Goal: Information Seeking & Learning: Learn about a topic

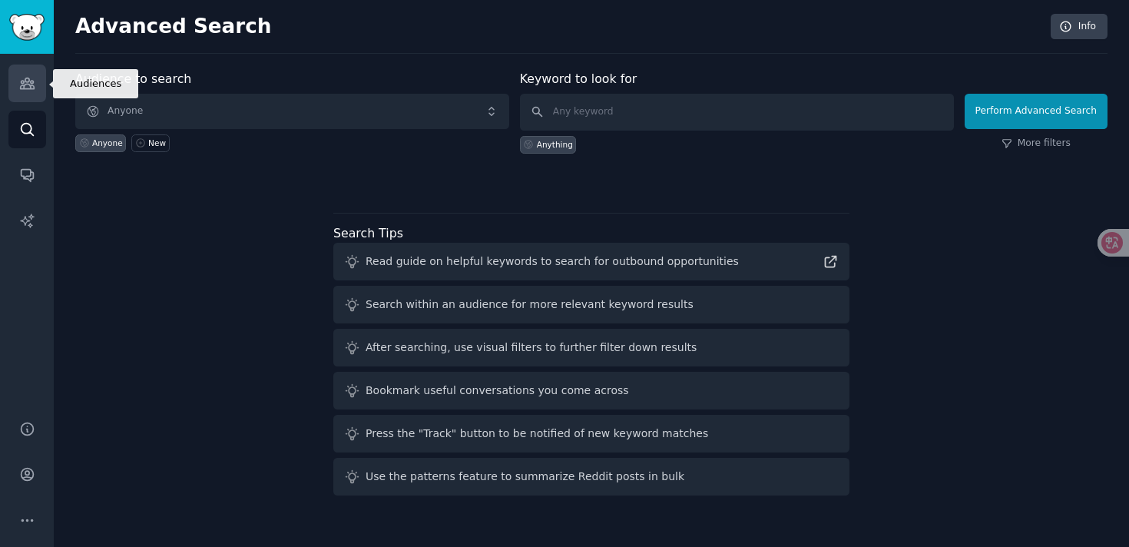
click at [28, 96] on link "Audiences" at bounding box center [27, 84] width 38 height 38
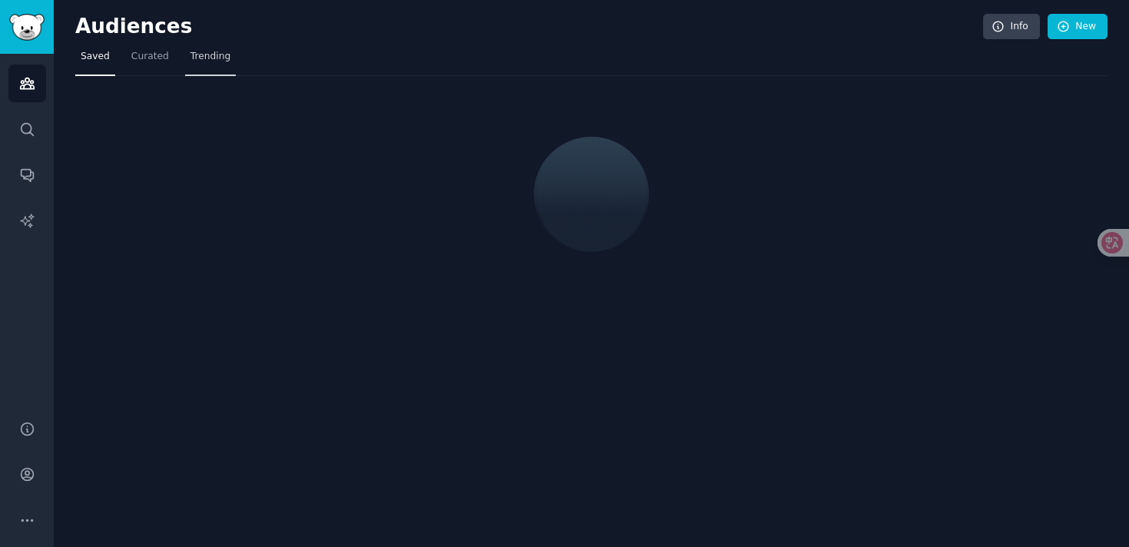
click at [227, 45] on link "Trending" at bounding box center [210, 60] width 51 height 31
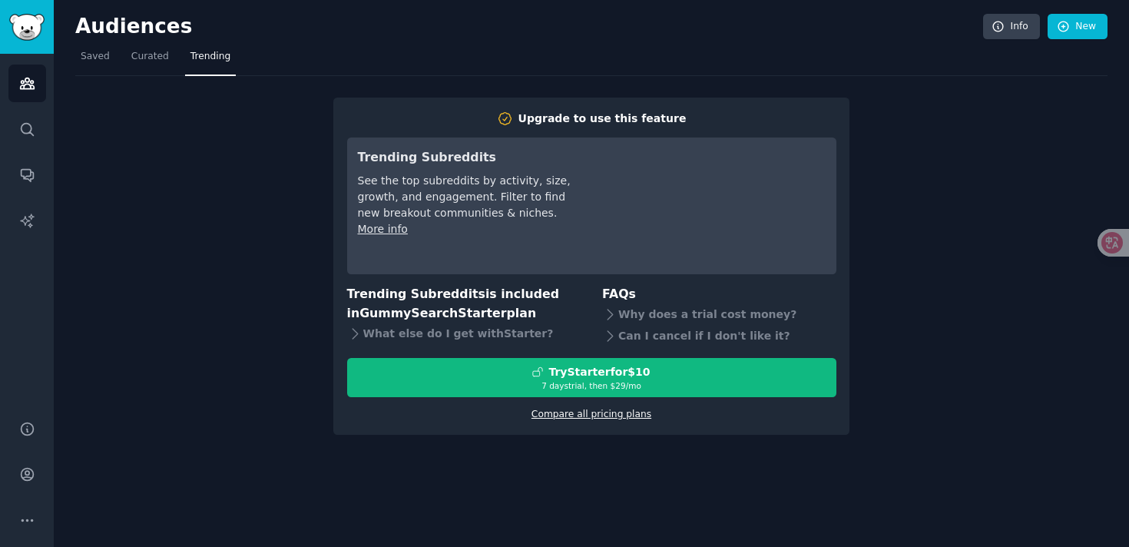
click at [581, 414] on link "Compare all pricing plans" at bounding box center [591, 414] width 120 height 11
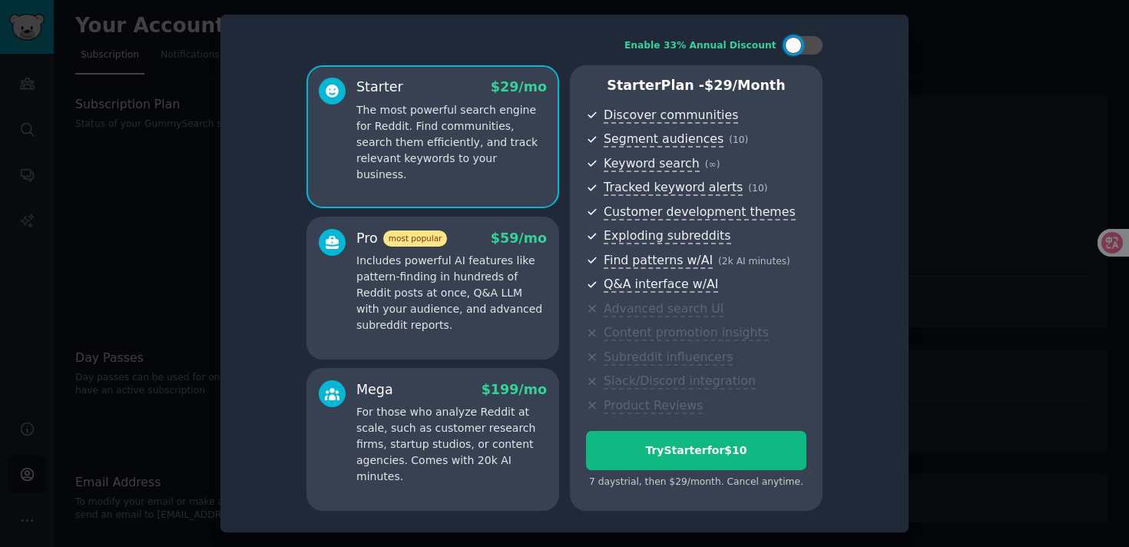
click at [157, 157] on div at bounding box center [564, 273] width 1129 height 547
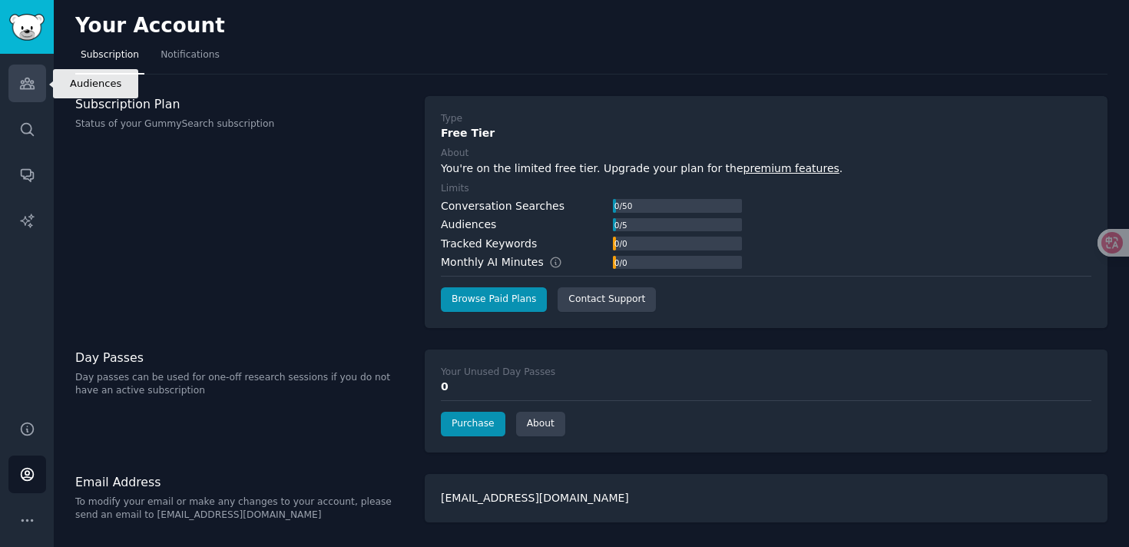
click at [21, 101] on link "Audiences" at bounding box center [27, 84] width 38 height 38
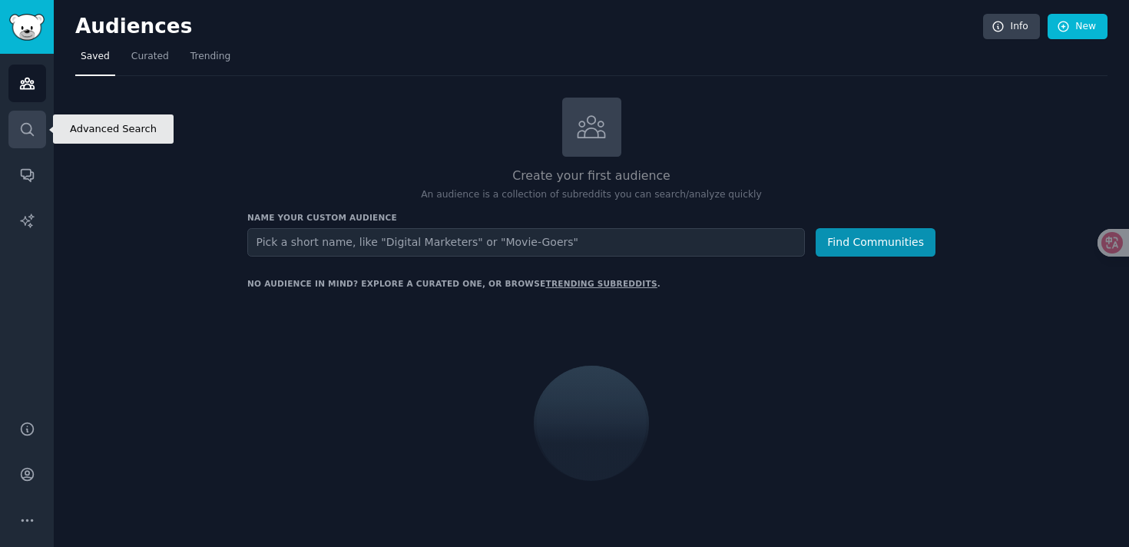
click at [28, 130] on icon "Sidebar" at bounding box center [27, 129] width 16 height 16
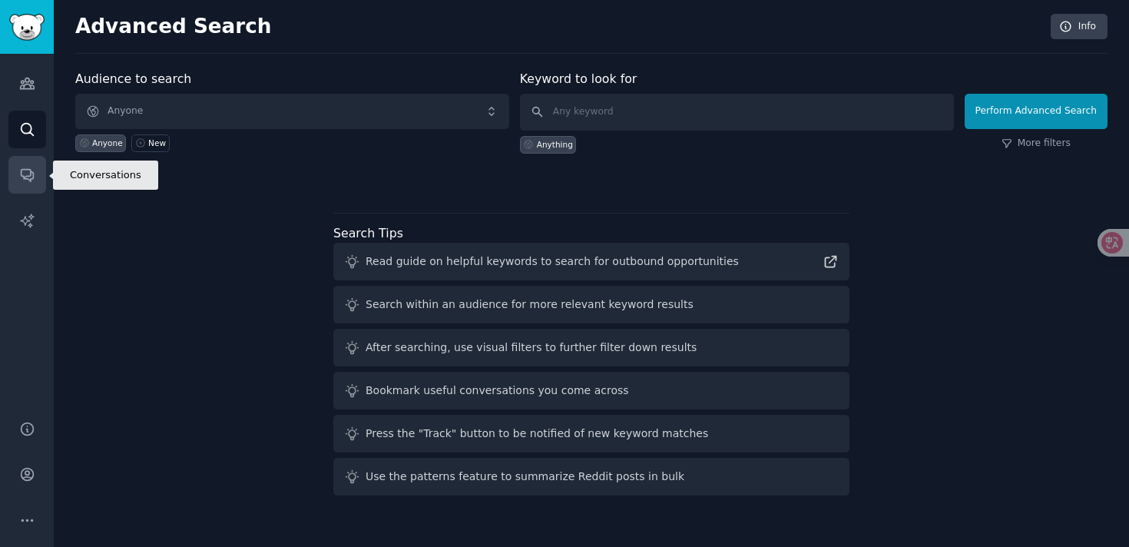
click at [31, 169] on icon "Sidebar" at bounding box center [27, 175] width 16 height 16
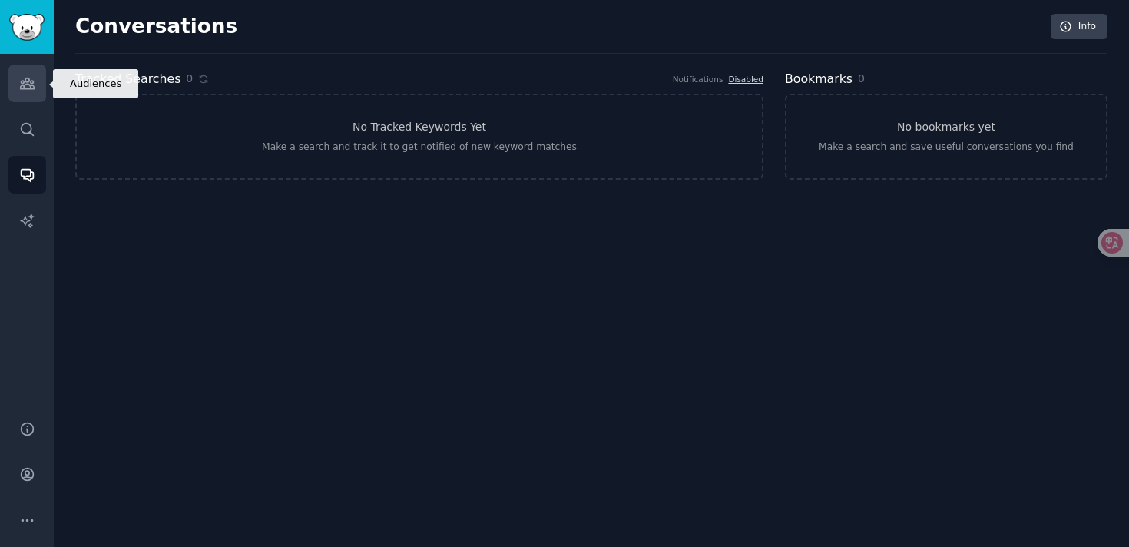
click at [27, 99] on link "Audiences" at bounding box center [27, 84] width 38 height 38
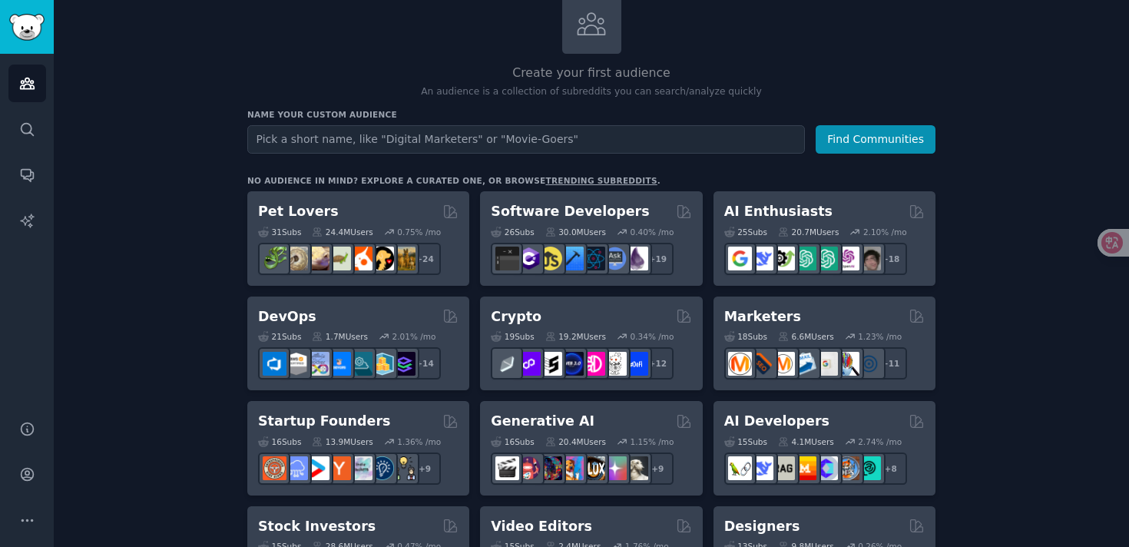
scroll to position [104, 0]
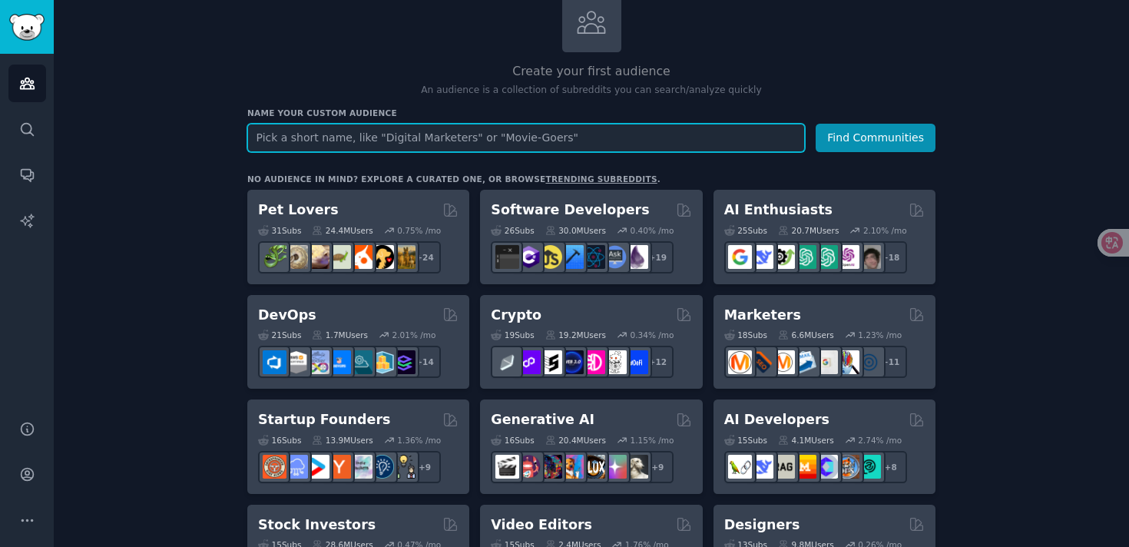
click at [419, 135] on input "text" at bounding box center [526, 138] width 558 height 28
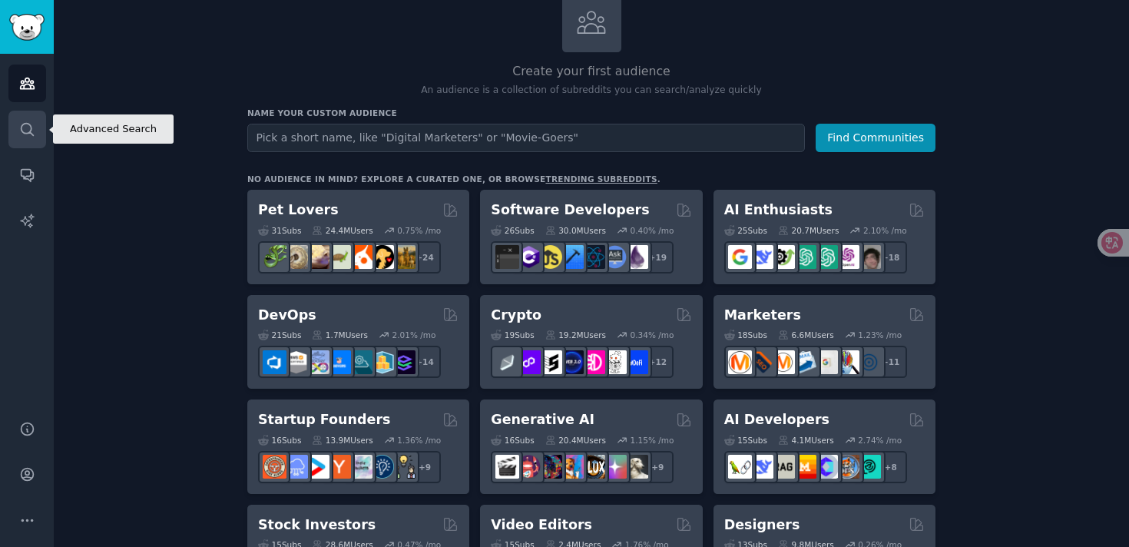
click at [29, 129] on icon "Sidebar" at bounding box center [27, 129] width 16 height 16
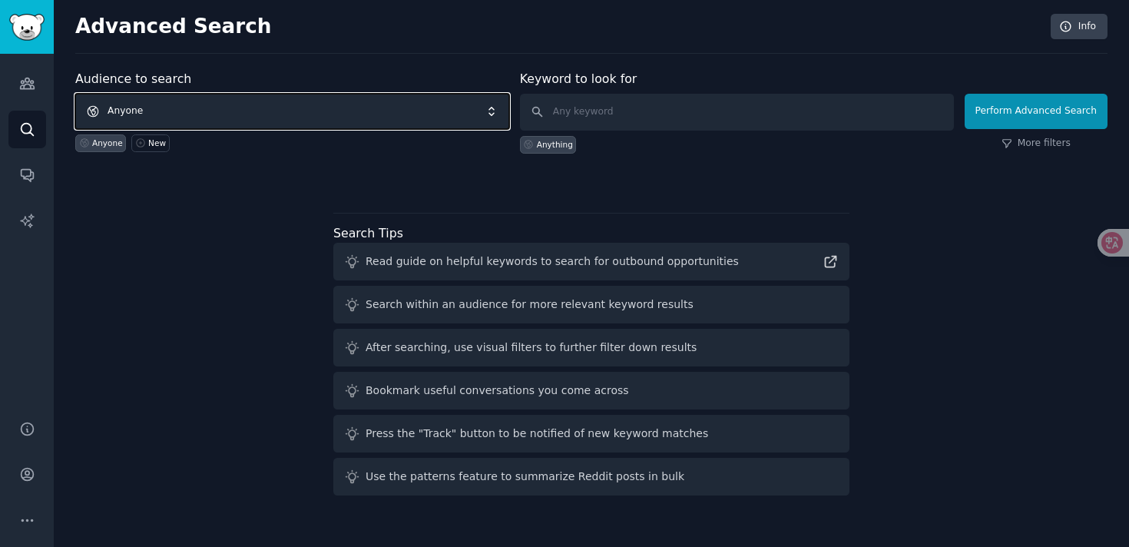
click at [482, 118] on span "Anyone" at bounding box center [292, 111] width 434 height 35
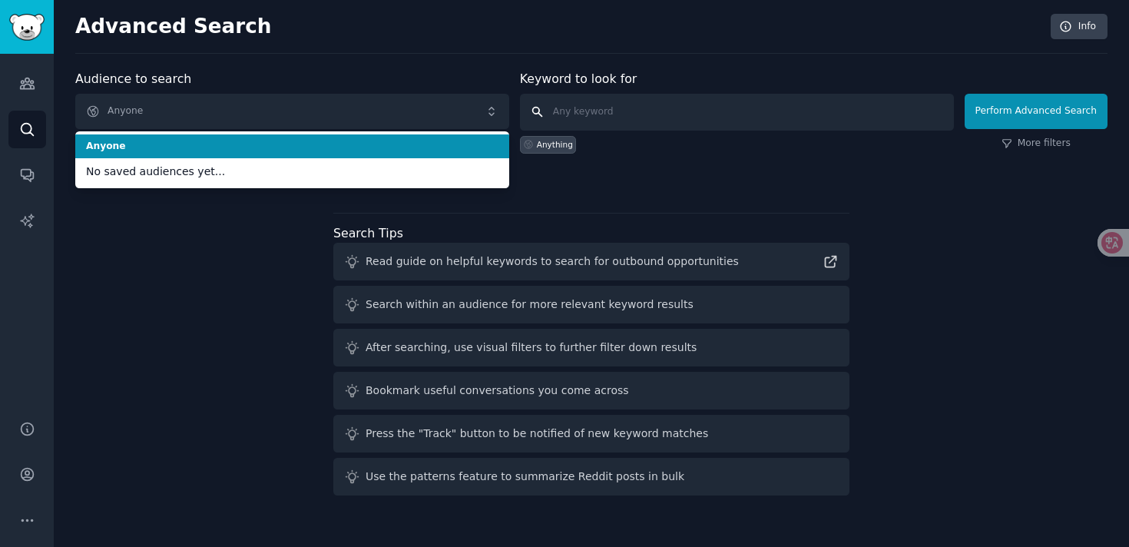
click at [625, 104] on input "text" at bounding box center [737, 112] width 434 height 37
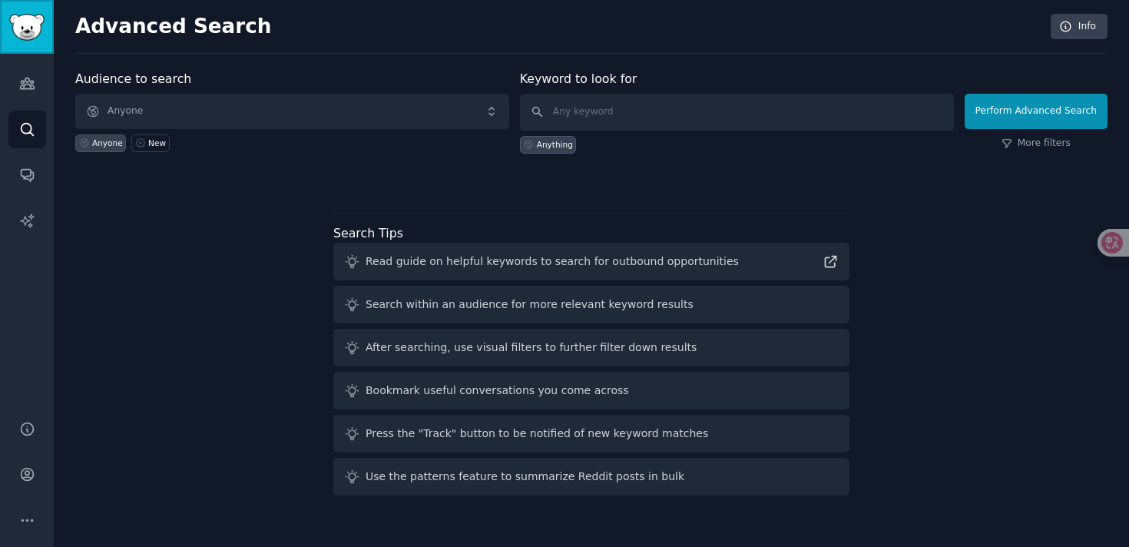
click at [25, 31] on img "Sidebar" at bounding box center [26, 27] width 35 height 27
